Goal: Transaction & Acquisition: Purchase product/service

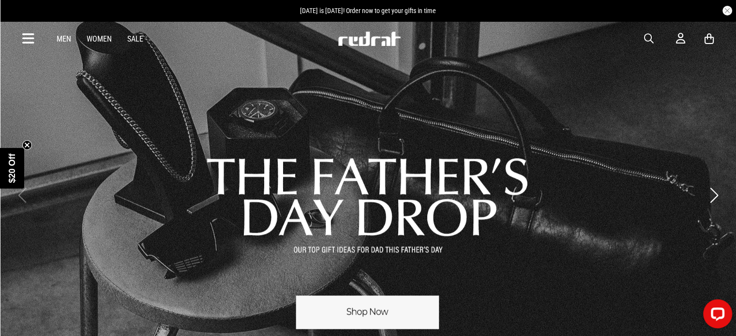
click at [65, 37] on link "Men" at bounding box center [64, 38] width 15 height 9
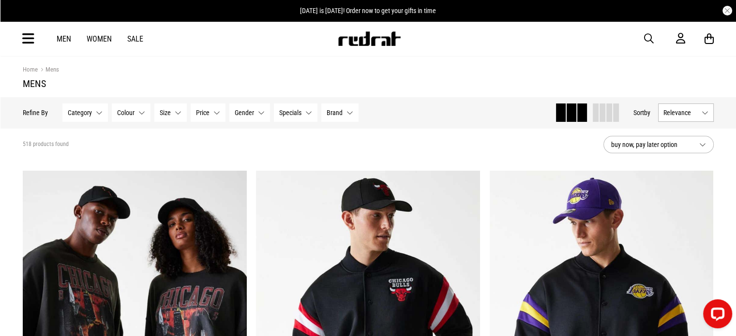
click at [101, 112] on button "Category None selected" at bounding box center [84, 112] width 45 height 18
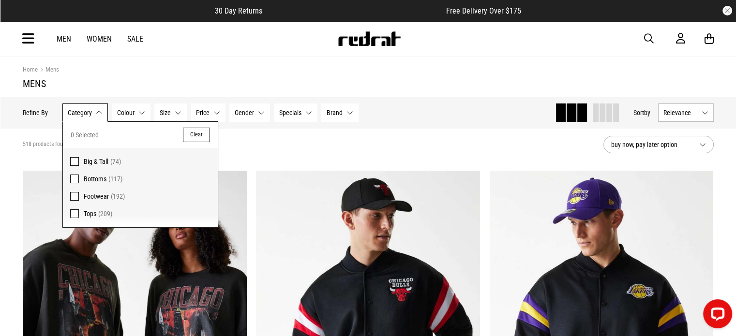
click at [89, 177] on span "Bottoms" at bounding box center [95, 179] width 23 height 8
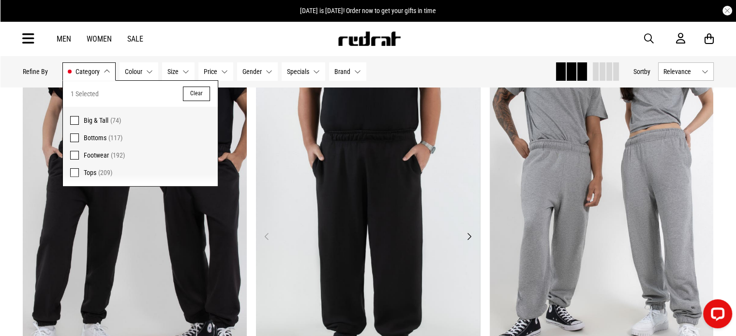
scroll to position [193, 0]
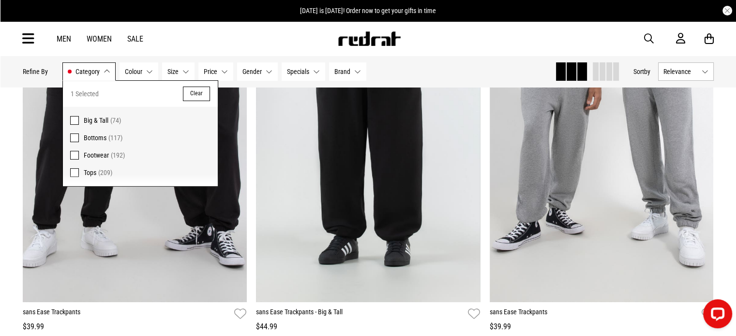
click at [456, 73] on div "Hide Refine s Refine By Filters Category Bottoms Category 1 Selected Clear Big …" at bounding box center [285, 71] width 524 height 21
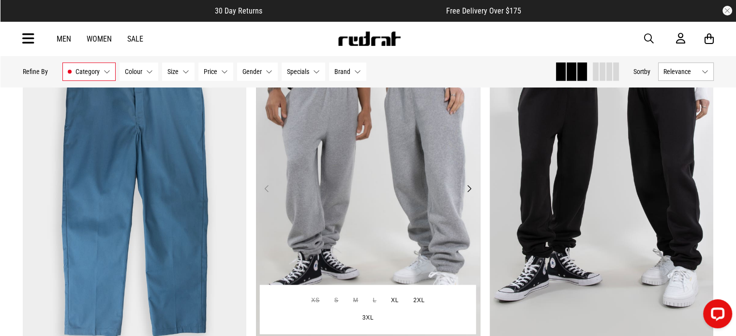
scroll to position [870, 0]
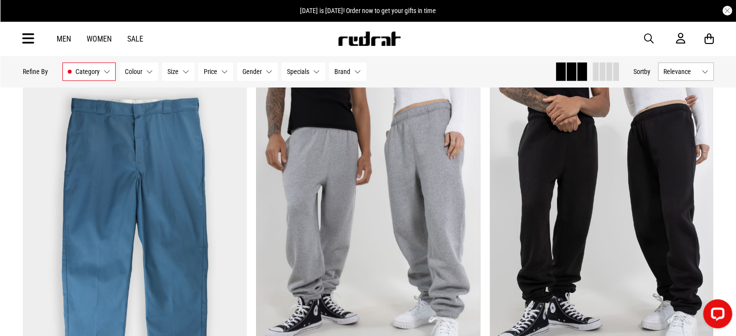
click at [147, 73] on button "Colour None selected" at bounding box center [138, 71] width 39 height 18
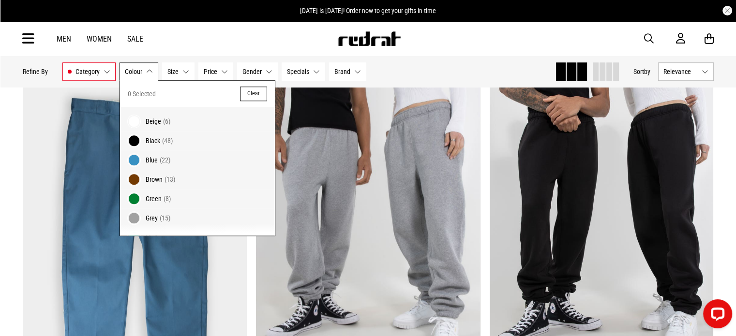
click at [147, 219] on span "Grey" at bounding box center [152, 218] width 12 height 8
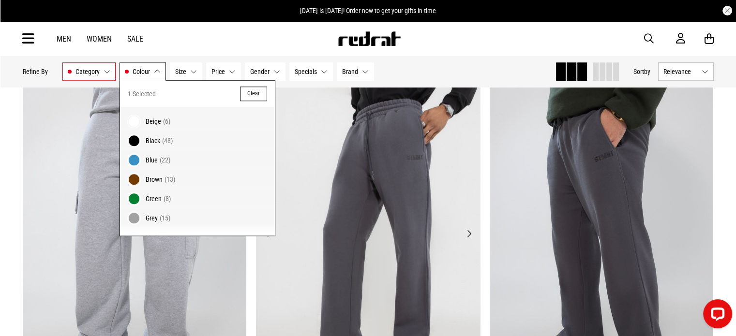
click at [344, 180] on img at bounding box center [368, 239] width 224 height 313
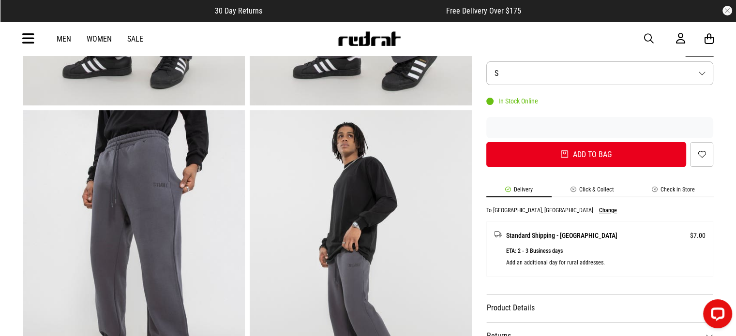
scroll to position [193, 0]
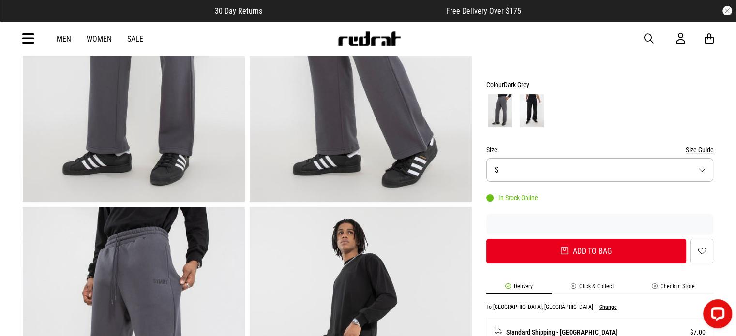
click at [702, 168] on button "Size S" at bounding box center [599, 170] width 227 height 24
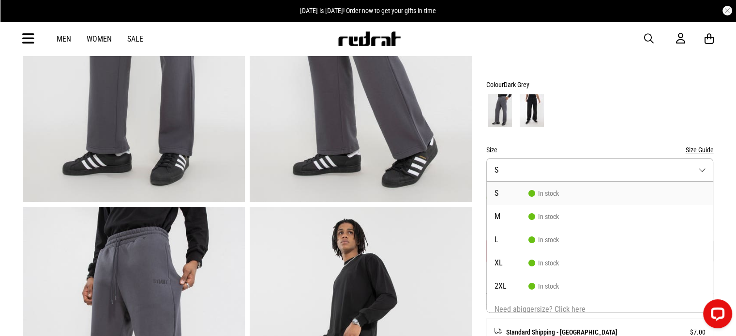
scroll to position [0, 0]
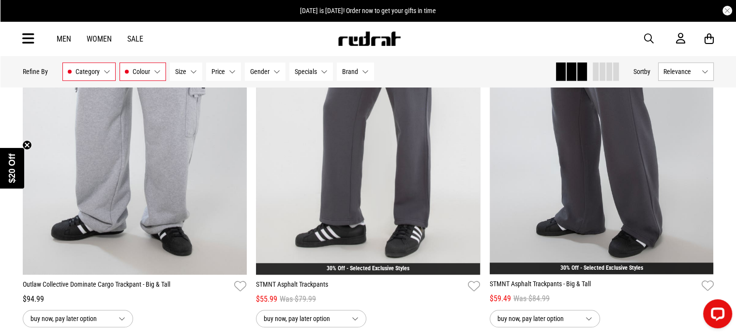
scroll to position [1008, 0]
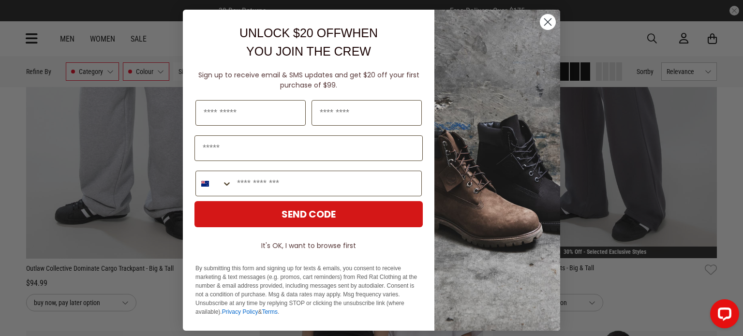
click at [541, 22] on circle "Close dialog" at bounding box center [548, 22] width 16 height 16
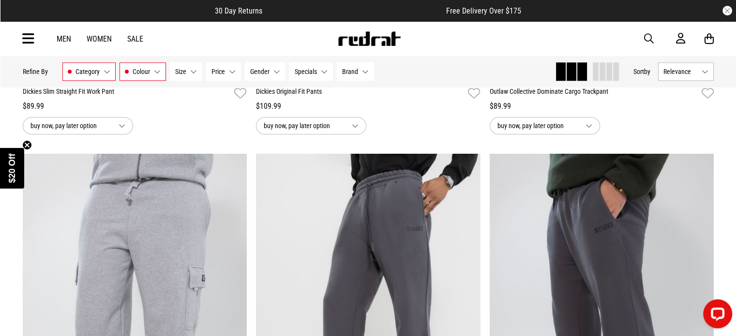
scroll to position [814, 0]
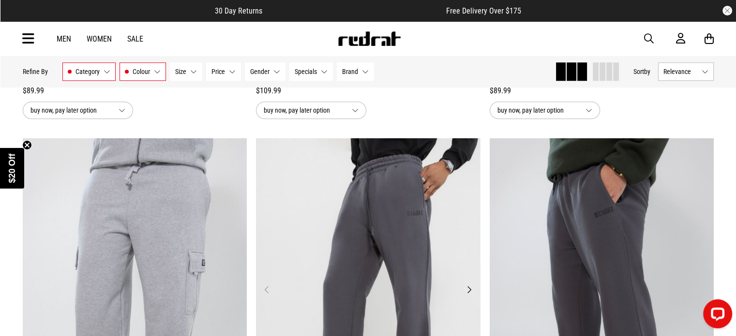
click at [390, 203] on img at bounding box center [368, 294] width 224 height 313
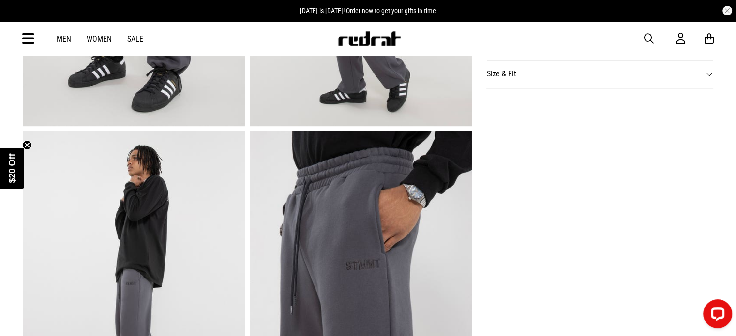
scroll to position [484, 0]
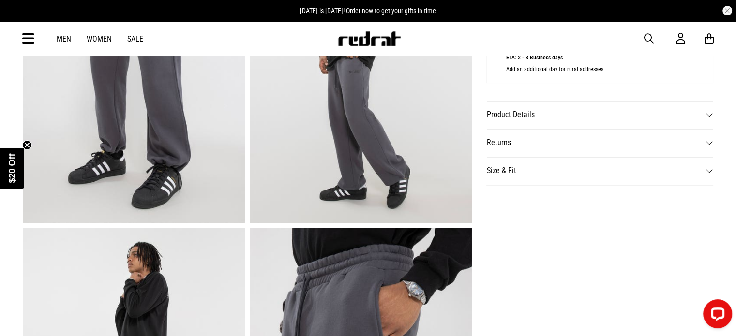
click at [709, 167] on dt "Size & Fit" at bounding box center [599, 171] width 227 height 28
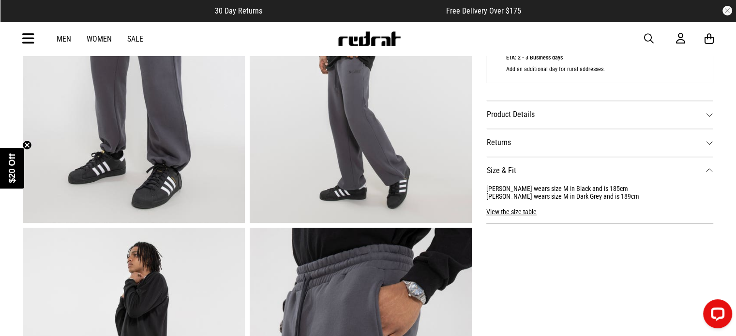
click at [510, 208] on button "View the size table" at bounding box center [511, 207] width 50 height 15
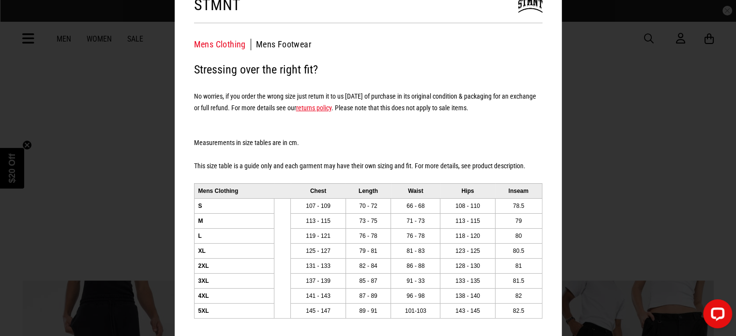
scroll to position [27, 0]
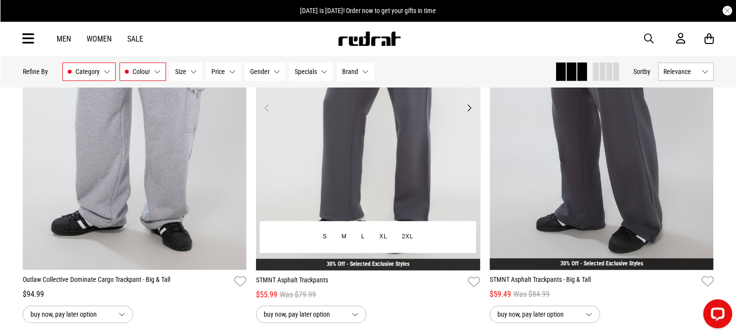
scroll to position [1008, 0]
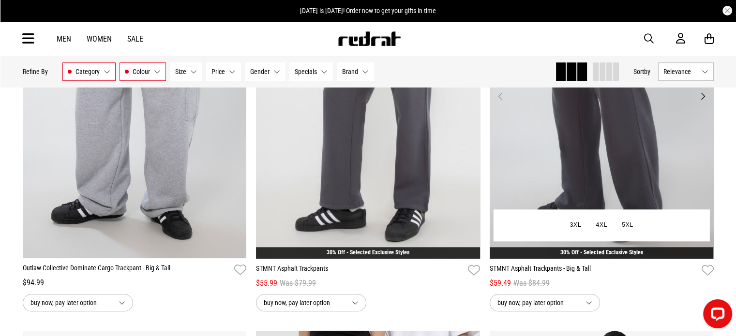
click at [564, 141] on img at bounding box center [601, 101] width 224 height 313
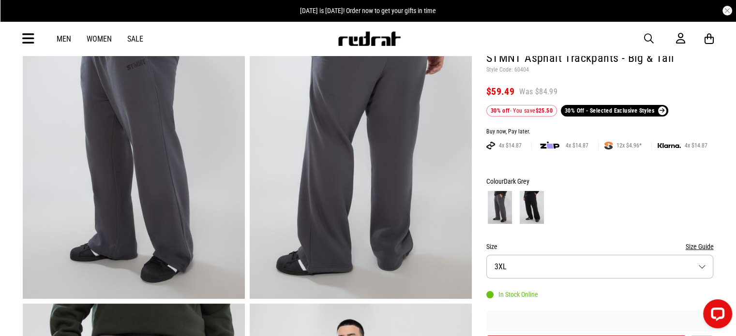
click at [700, 260] on button "Size 3XL" at bounding box center [599, 267] width 227 height 24
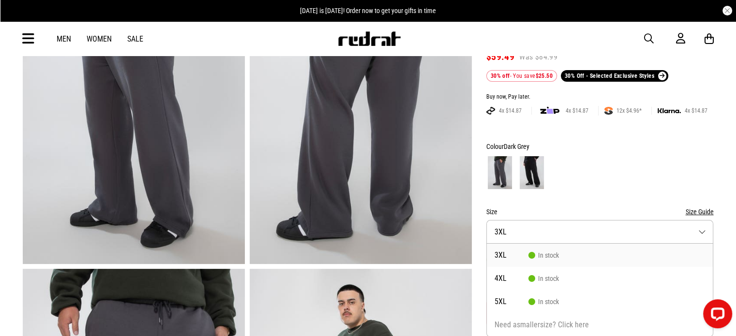
click at [547, 257] on span "In stock" at bounding box center [543, 255] width 30 height 8
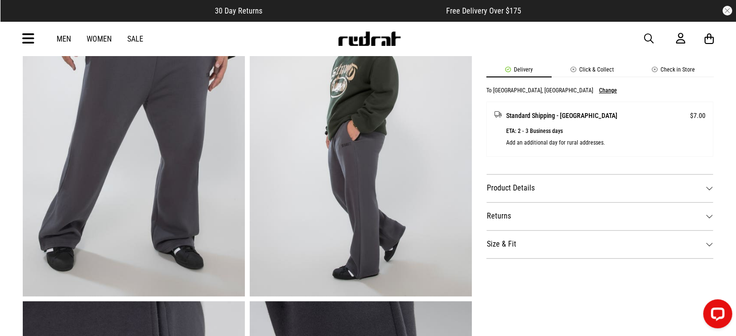
scroll to position [484, 0]
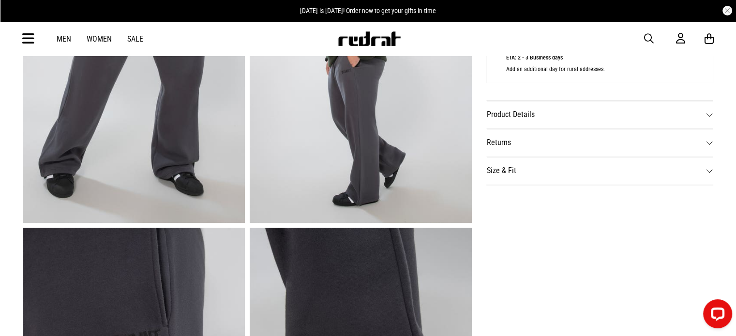
click at [712, 170] on dt "Size & Fit" at bounding box center [599, 171] width 227 height 28
click at [499, 202] on button "View the size table" at bounding box center [511, 199] width 50 height 15
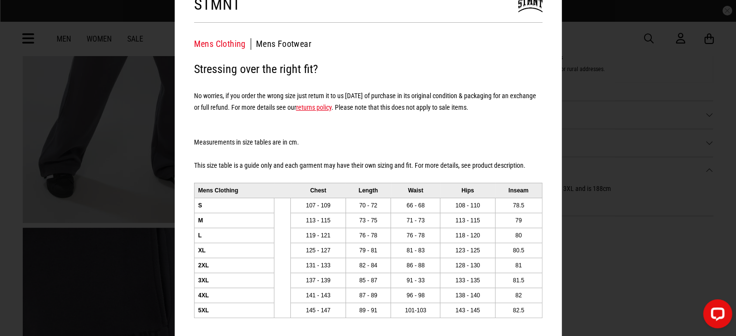
scroll to position [0, 0]
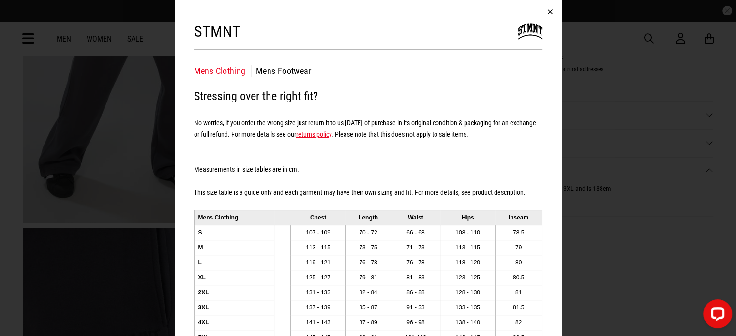
click at [541, 10] on button "button" at bounding box center [549, 11] width 23 height 23
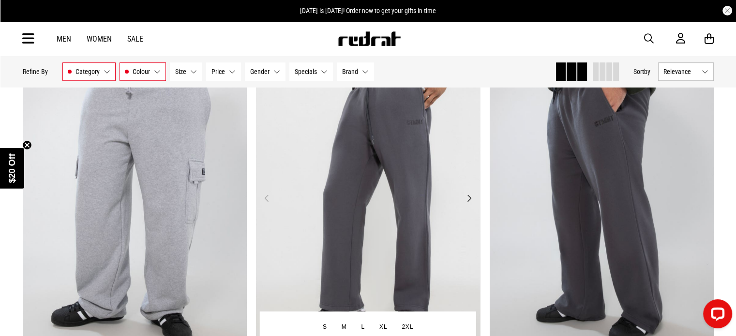
scroll to position [952, 0]
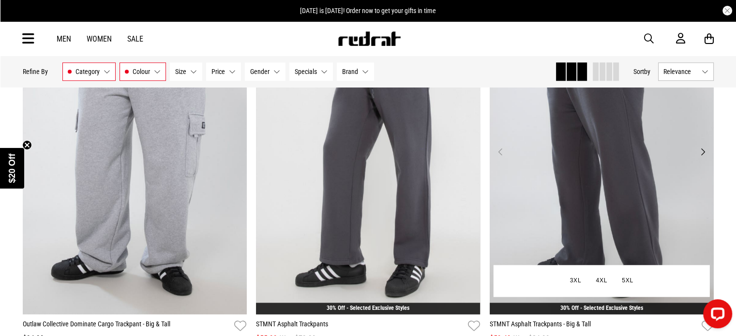
click at [588, 190] on img at bounding box center [601, 157] width 224 height 313
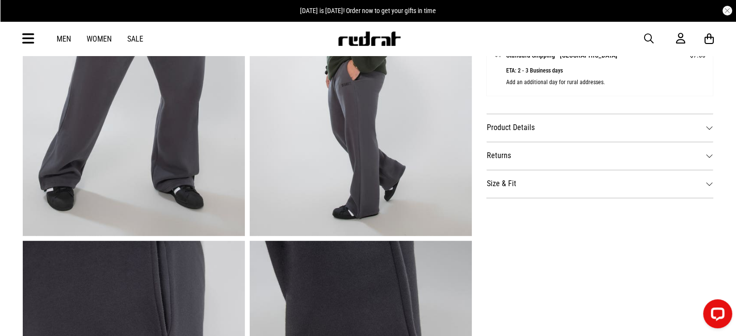
scroll to position [387, 0]
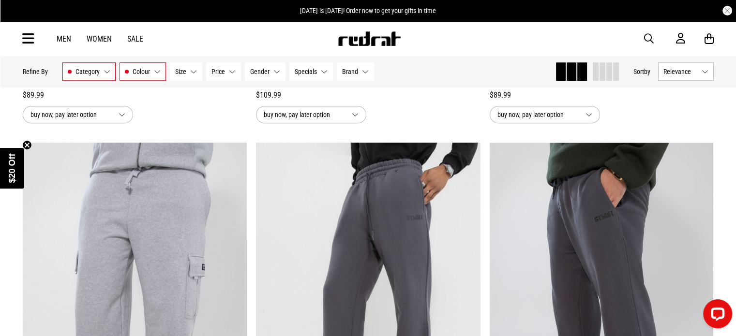
scroll to position [759, 0]
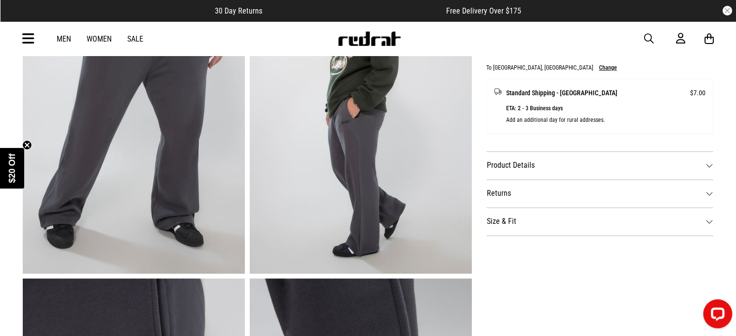
scroll to position [387, 0]
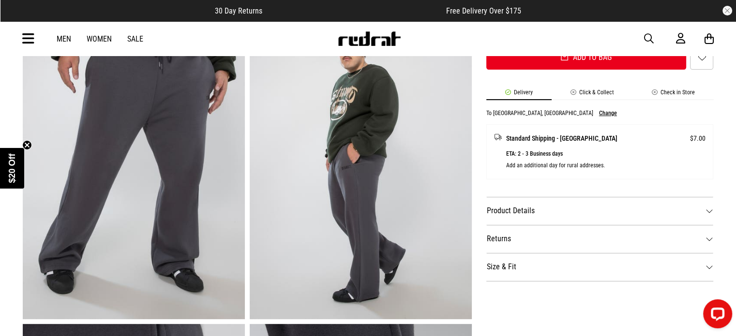
click at [347, 220] on img at bounding box center [361, 166] width 222 height 306
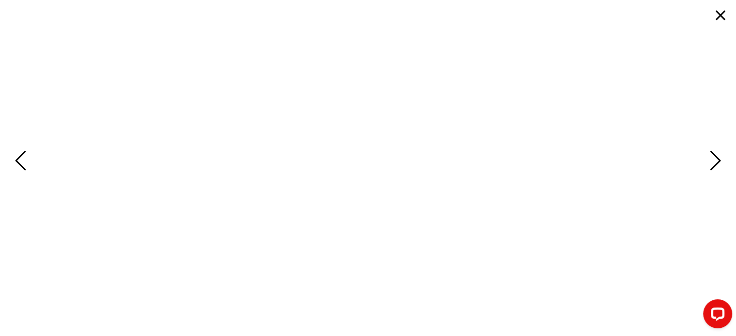
click at [347, 220] on img at bounding box center [367, 168] width 321 height 321
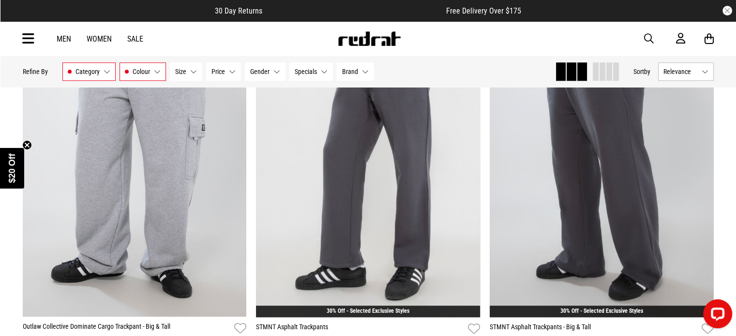
scroll to position [484, 0]
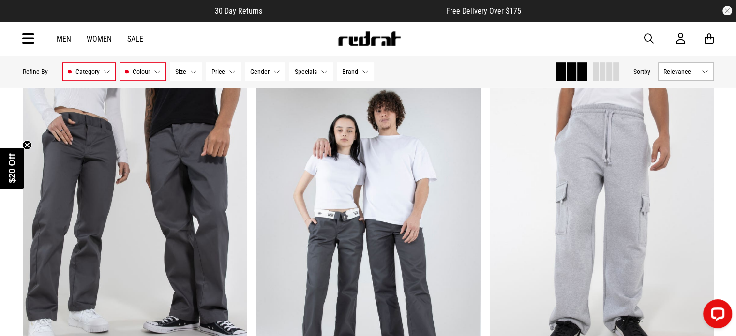
click at [162, 72] on button "Colour Grey" at bounding box center [142, 71] width 46 height 18
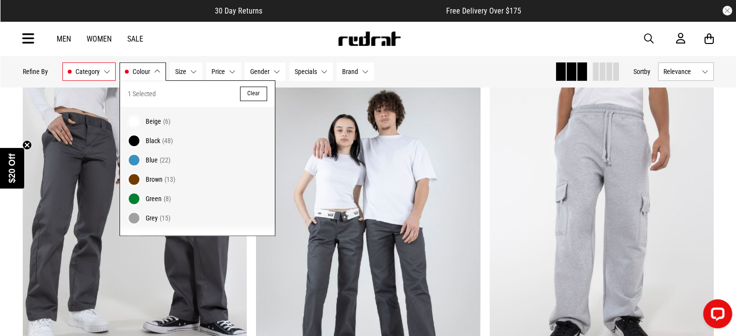
click at [141, 160] on label "Blue (22)" at bounding box center [197, 159] width 155 height 19
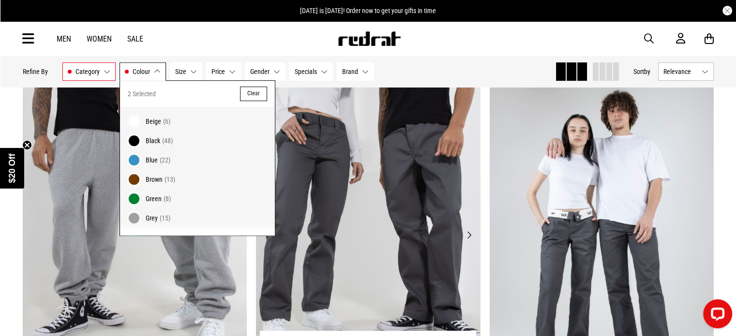
click at [333, 145] on img at bounding box center [368, 240] width 224 height 313
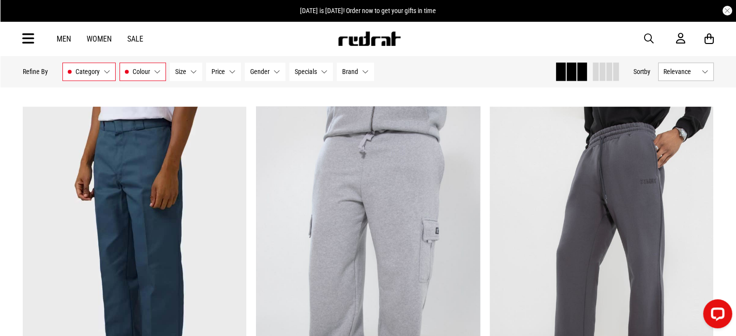
scroll to position [1160, 0]
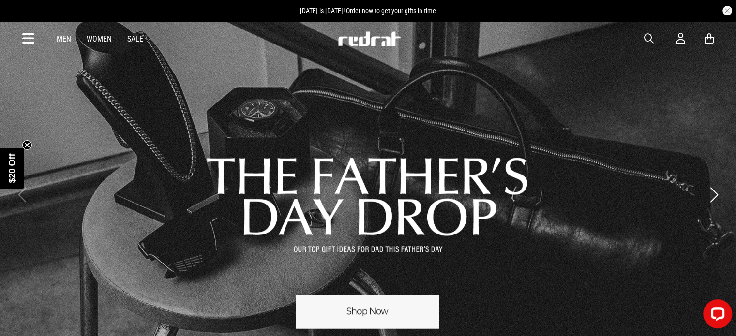
click at [63, 39] on link "Men" at bounding box center [64, 38] width 15 height 9
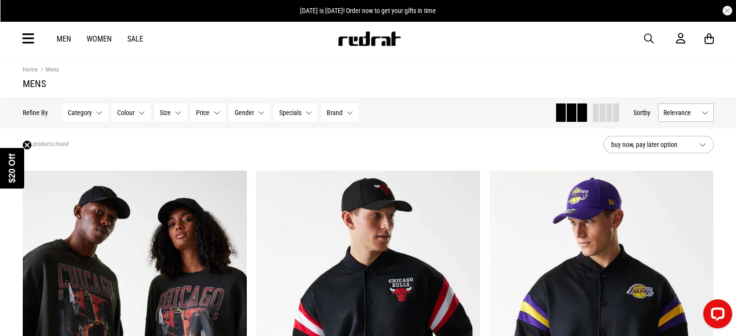
click at [100, 111] on button "Category None selected" at bounding box center [84, 112] width 45 height 18
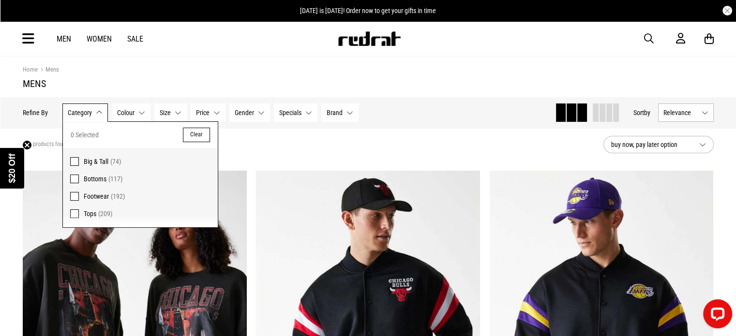
click at [77, 172] on label "Bottoms (117)" at bounding box center [140, 178] width 155 height 17
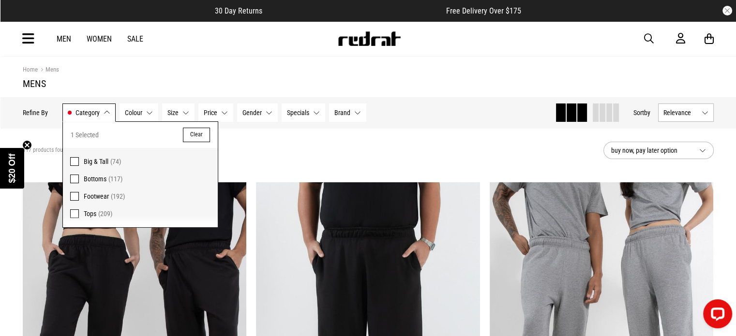
click at [418, 168] on section "117 products found Active Filters Bottoms Clear buy now, pay later option" at bounding box center [368, 150] width 706 height 44
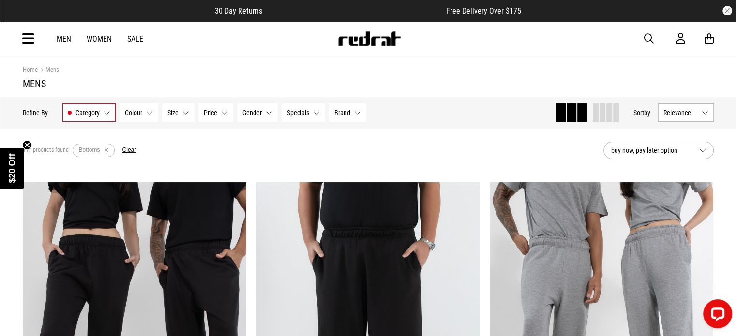
click at [188, 111] on button "Size None selected" at bounding box center [178, 112] width 32 height 18
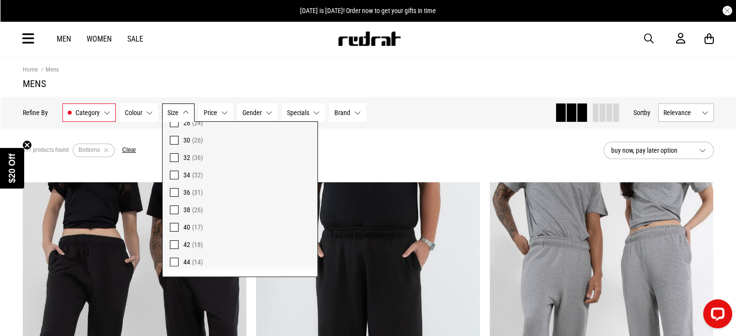
scroll to position [59, 0]
click at [166, 256] on label "44 (14)" at bounding box center [239, 259] width 155 height 17
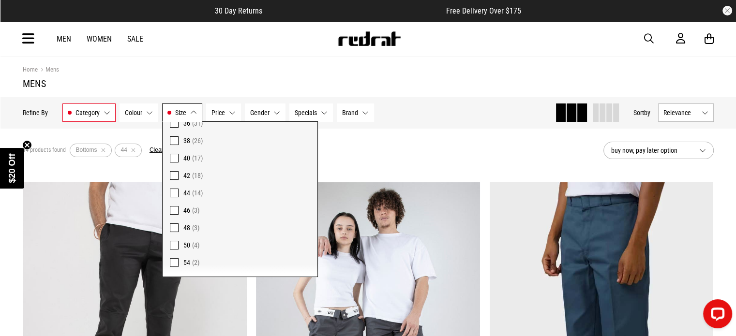
scroll to position [128, 0]
click at [173, 205] on span at bounding box center [174, 208] width 9 height 9
drag, startPoint x: 349, startPoint y: 154, endPoint x: 358, endPoint y: 162, distance: 12.0
click at [349, 154] on div "14 products found Active Filters Bottoms 44 46 Clear" at bounding box center [309, 150] width 573 height 29
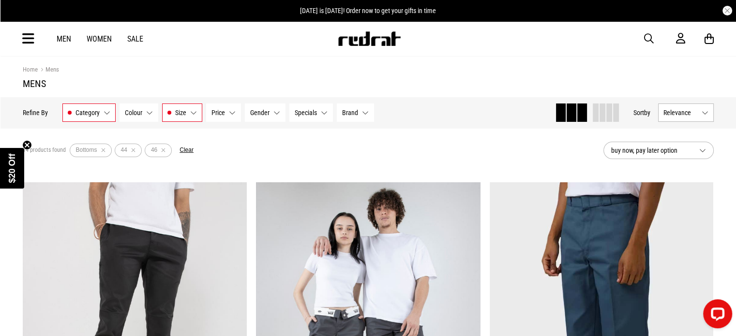
click at [149, 115] on button "Colour None selected" at bounding box center [138, 112] width 39 height 18
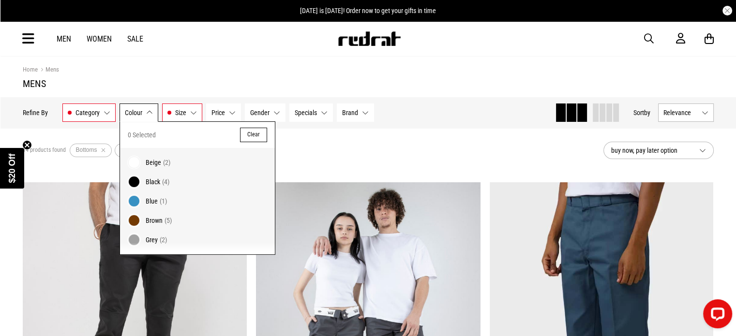
click at [149, 236] on span "Grey" at bounding box center [152, 240] width 12 height 8
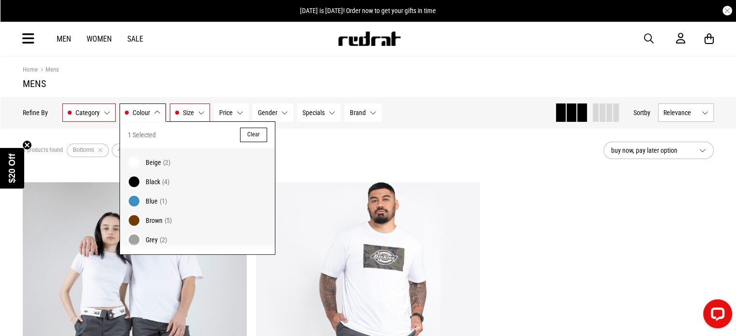
click at [250, 137] on button "Clear" at bounding box center [253, 135] width 27 height 15
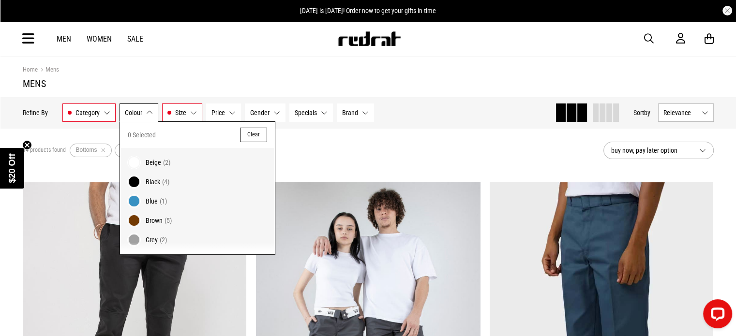
click at [333, 141] on div "14 products found Active Filters Bottoms 44 46 Clear" at bounding box center [309, 150] width 573 height 29
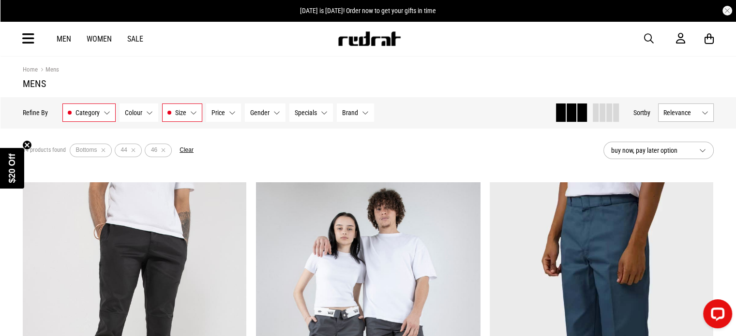
click at [60, 33] on div "Men Women Sale Sign in New Back Footwear Back Mens Back Womens Back Youth & Kid…" at bounding box center [368, 38] width 706 height 35
click at [64, 37] on link "Men" at bounding box center [64, 38] width 15 height 9
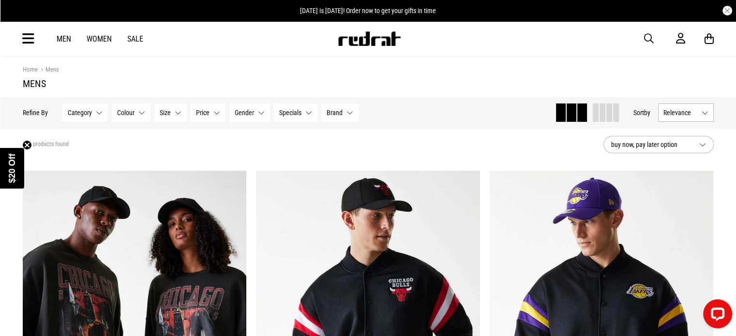
click at [97, 112] on button "Category None selected" at bounding box center [84, 112] width 45 height 18
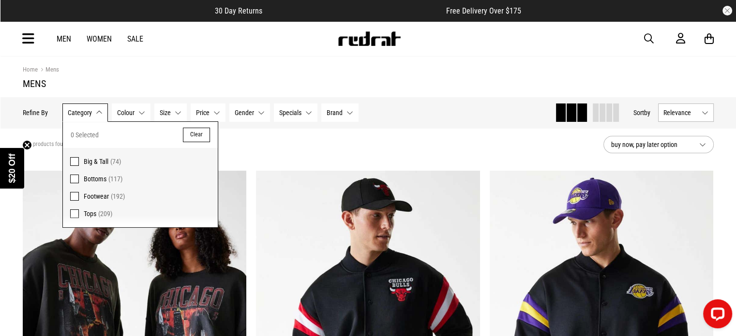
click at [91, 175] on span "Bottoms" at bounding box center [95, 179] width 23 height 8
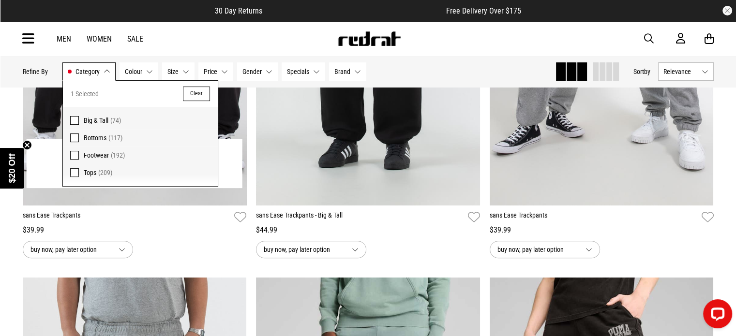
scroll to position [387, 0]
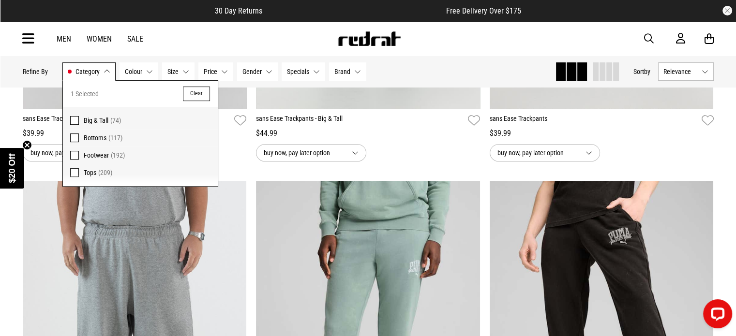
click at [435, 59] on div "Hide Refine s Refine By Filters Category Bottoms Category 1 Selected Clear Big …" at bounding box center [368, 71] width 706 height 31
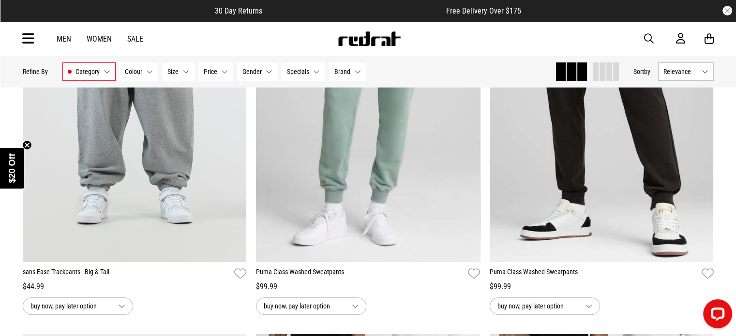
scroll to position [580, 0]
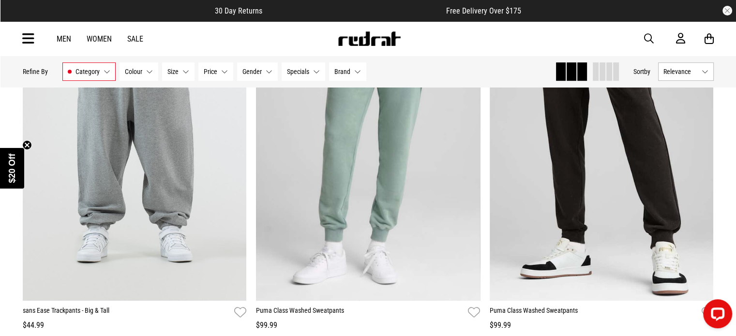
click at [265, 70] on button "Gender None selected" at bounding box center [257, 71] width 41 height 18
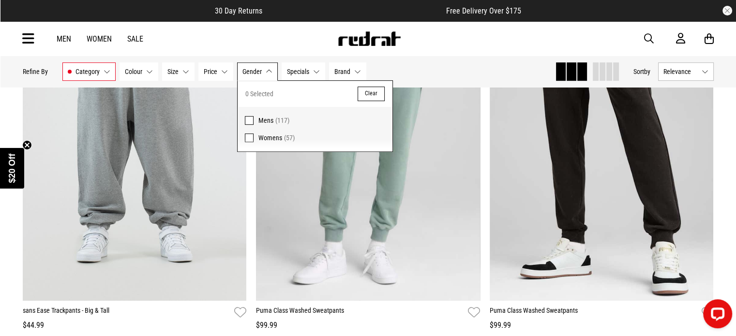
click at [267, 70] on button "Gender None selected" at bounding box center [257, 71] width 41 height 18
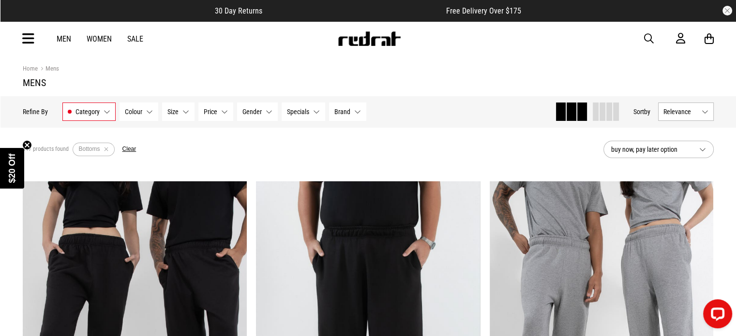
scroll to position [0, 0]
